Goal: Transaction & Acquisition: Obtain resource

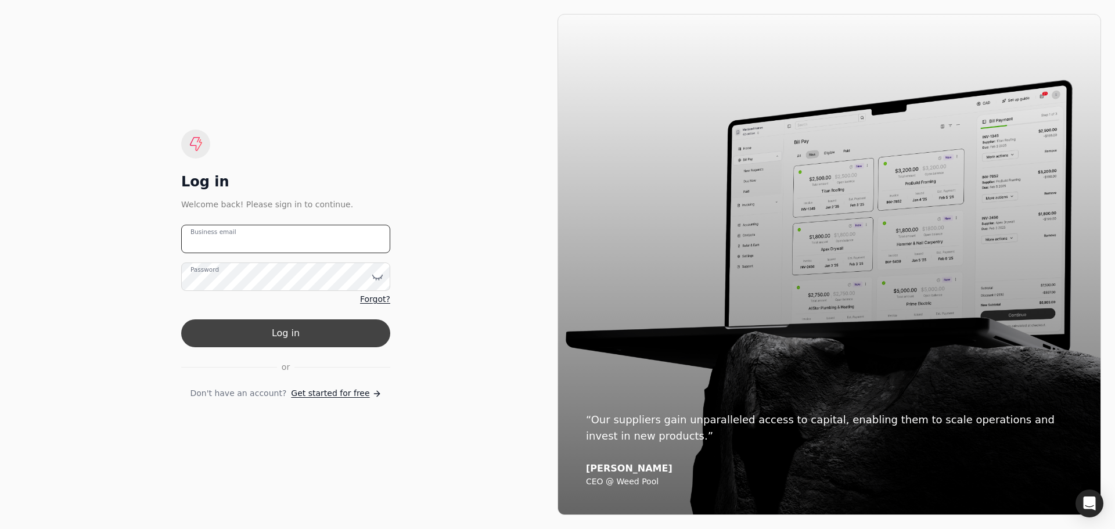
type email "[PERSON_NAME][EMAIL_ADDRESS][DOMAIN_NAME]"
click at [263, 322] on button "Log in" at bounding box center [285, 333] width 209 height 28
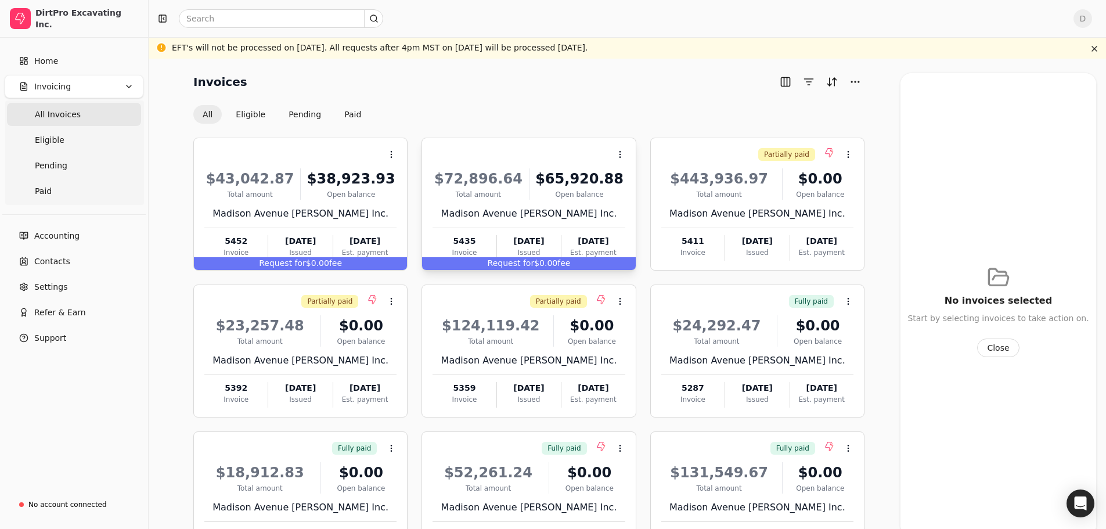
click at [581, 179] on div "$65,920.88" at bounding box center [579, 178] width 91 height 21
click at [666, 186] on li "Open" at bounding box center [676, 182] width 143 height 21
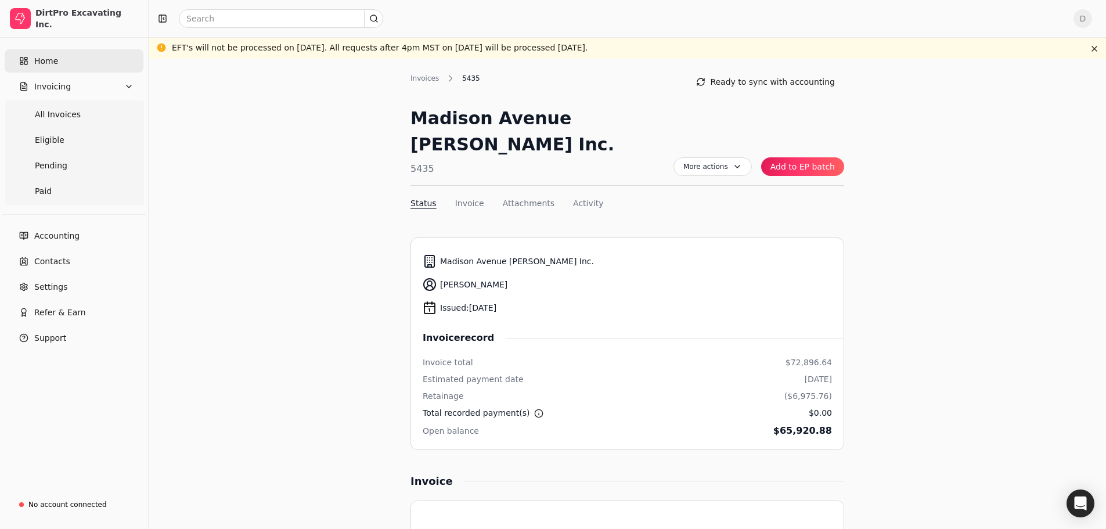
click at [41, 66] on span "Home" at bounding box center [46, 61] width 24 height 12
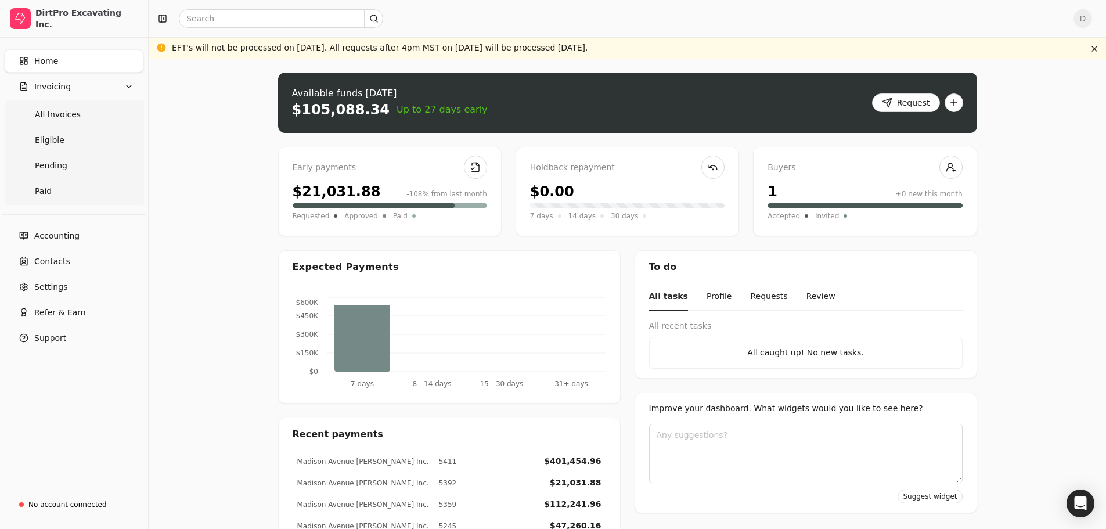
click at [45, 57] on span "Home" at bounding box center [46, 61] width 24 height 12
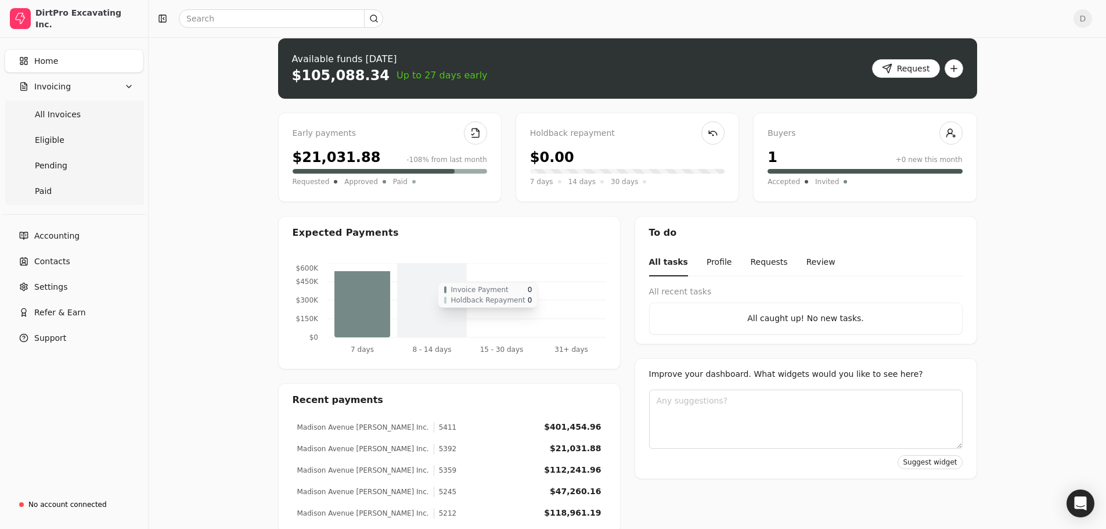
scroll to position [53, 0]
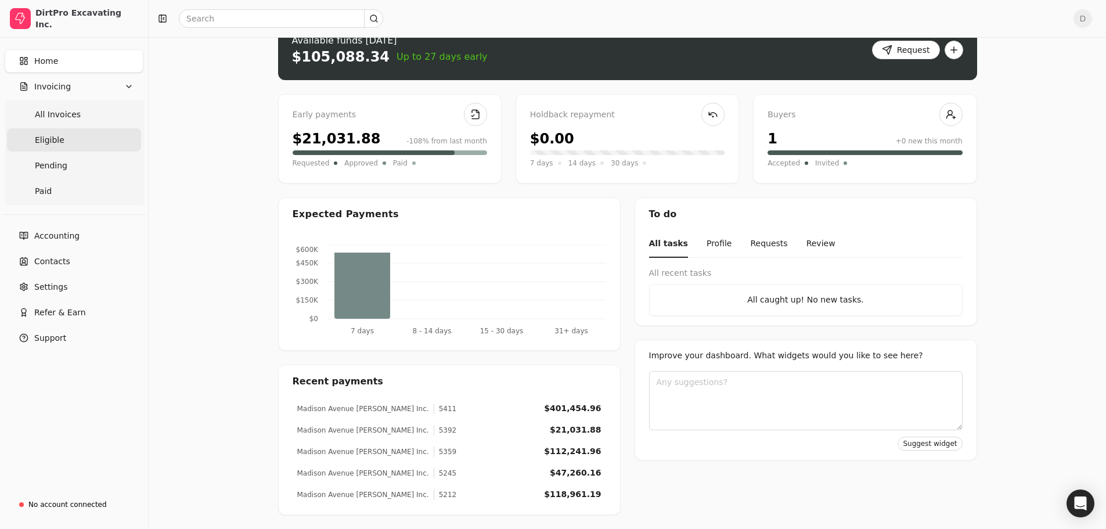
click at [57, 141] on span "Eligible" at bounding box center [50, 140] width 30 height 12
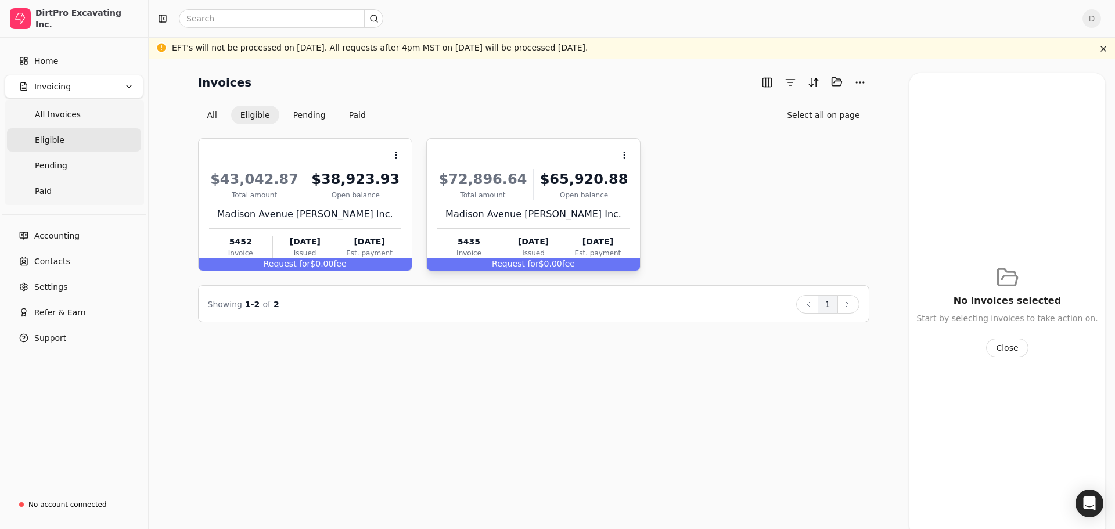
click at [548, 265] on div "Request for $0.00 fee" at bounding box center [533, 264] width 213 height 13
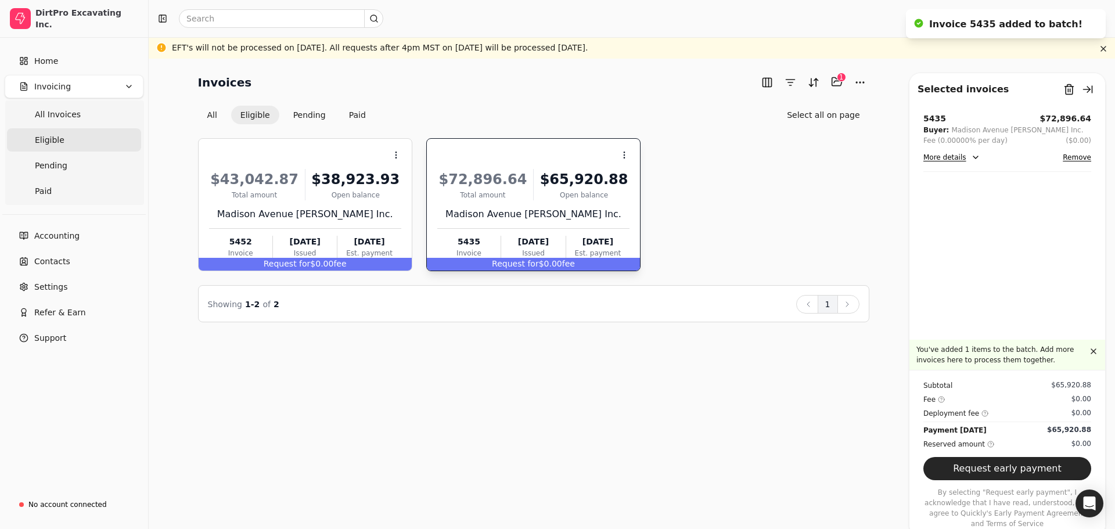
click at [1021, 480] on button "Request early payment" at bounding box center [1007, 468] width 168 height 23
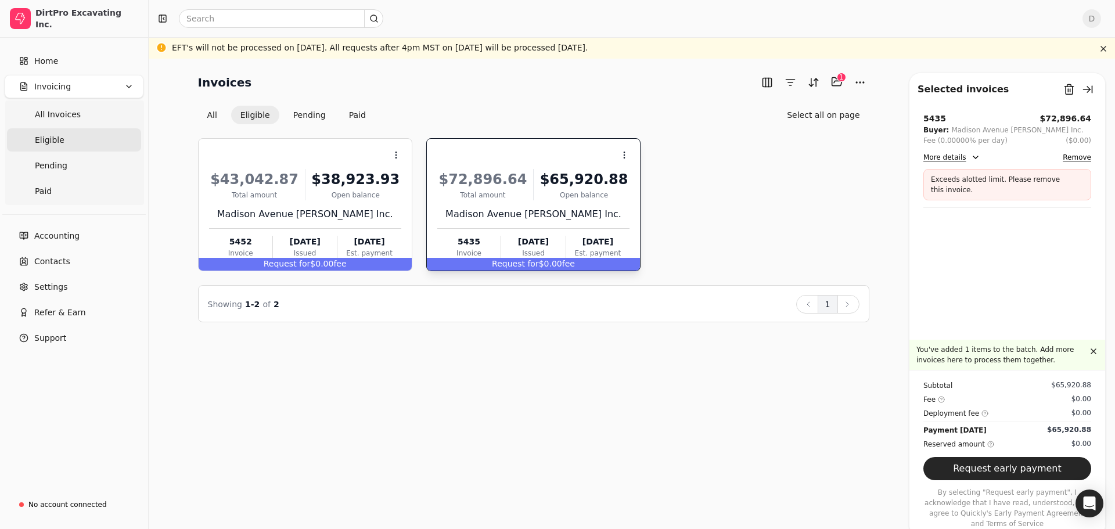
click at [974, 179] on p "Exceeds alotted limit. Please remove this invoice." at bounding box center [999, 184] width 136 height 21
click at [965, 154] on button "More details" at bounding box center [951, 157] width 57 height 14
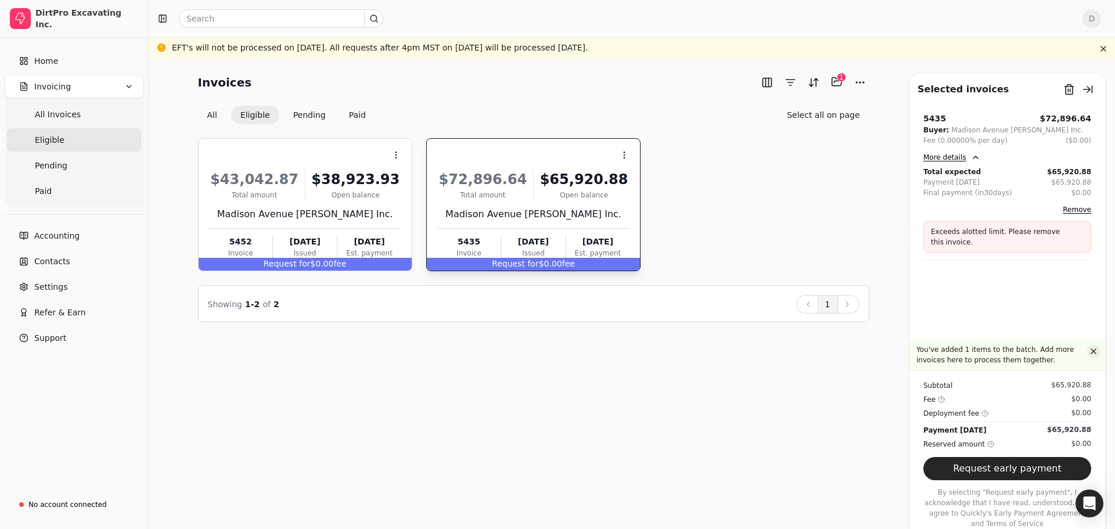
click at [1096, 358] on button "button" at bounding box center [1094, 351] width 14 height 14
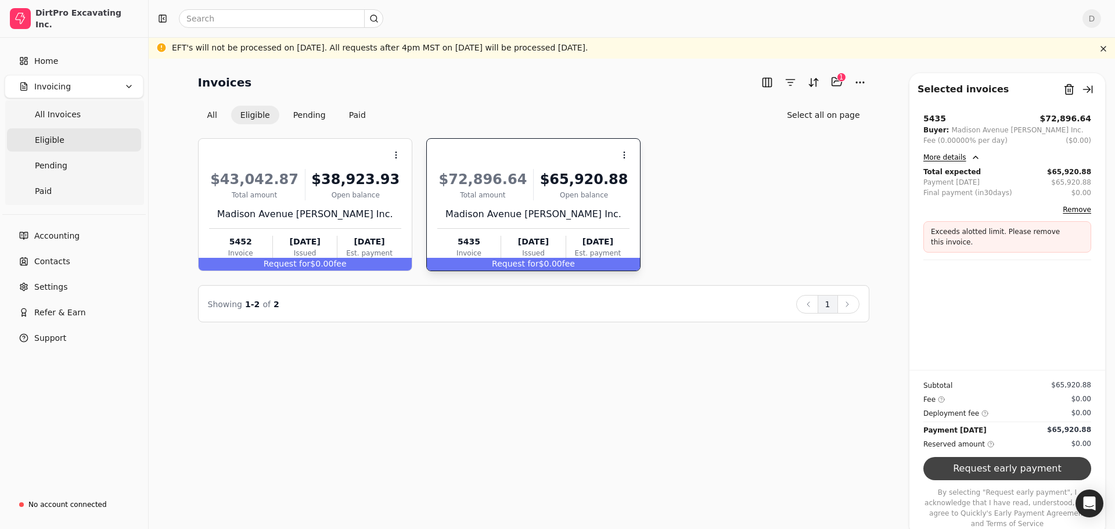
click at [1006, 478] on button "Request early payment" at bounding box center [1007, 468] width 168 height 23
click at [566, 172] on div "$65,920.88" at bounding box center [583, 179] width 91 height 21
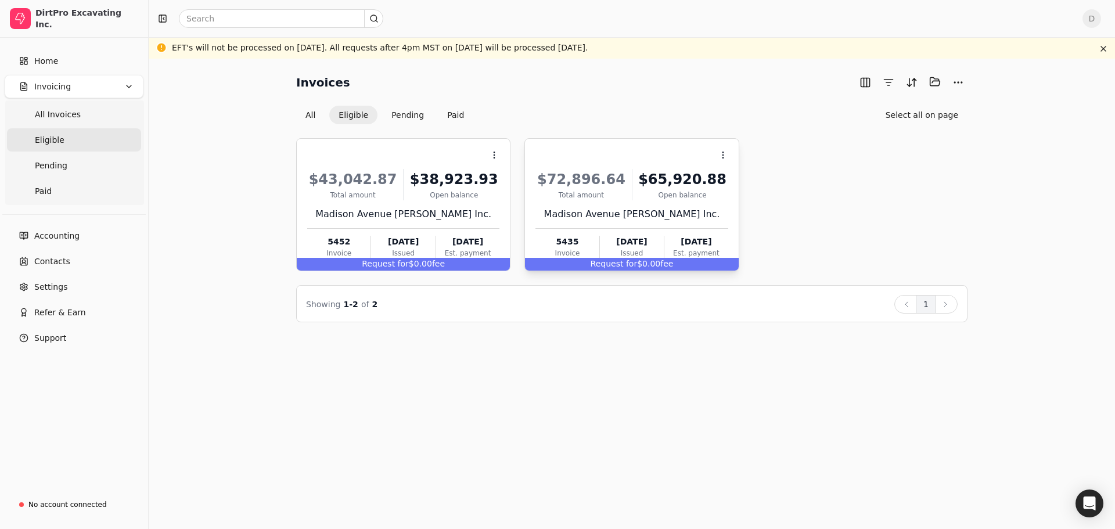
click at [688, 184] on div "$65,920.88" at bounding box center [682, 179] width 91 height 21
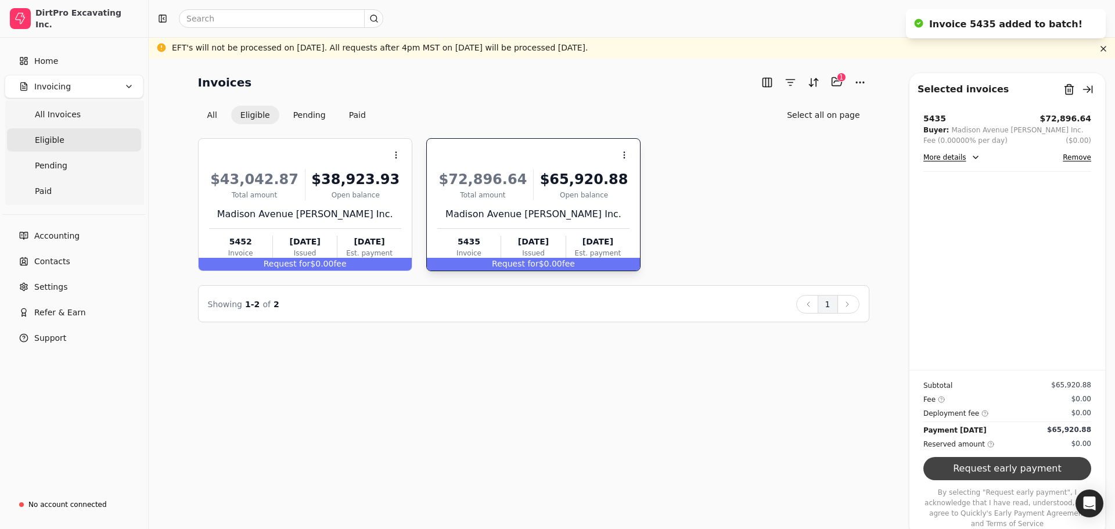
click at [1016, 474] on button "Request early payment" at bounding box center [1007, 468] width 168 height 23
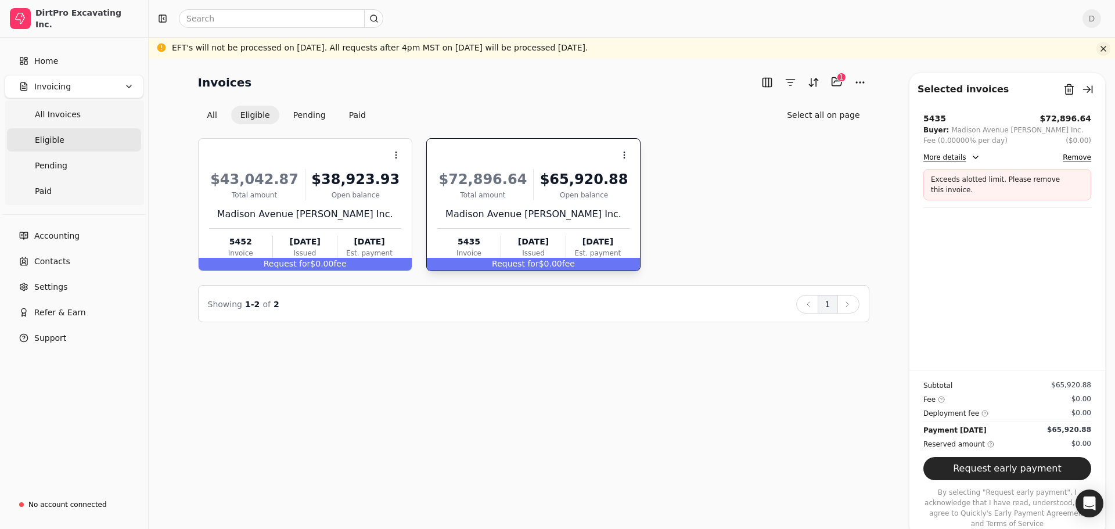
click at [1098, 48] on button "button" at bounding box center [1103, 49] width 14 height 14
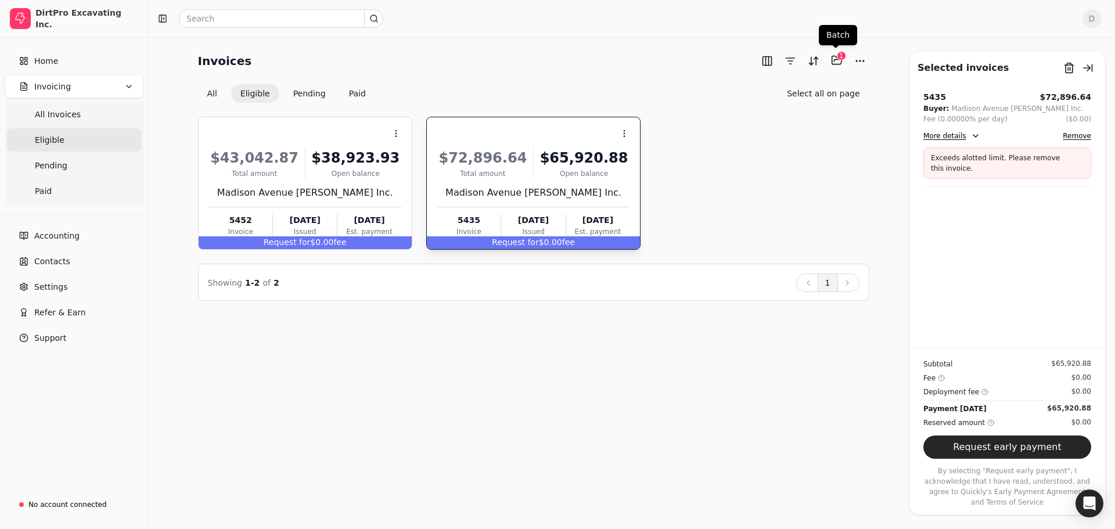
click at [841, 59] on div "1" at bounding box center [841, 55] width 9 height 9
